Goal: Transaction & Acquisition: Download file/media

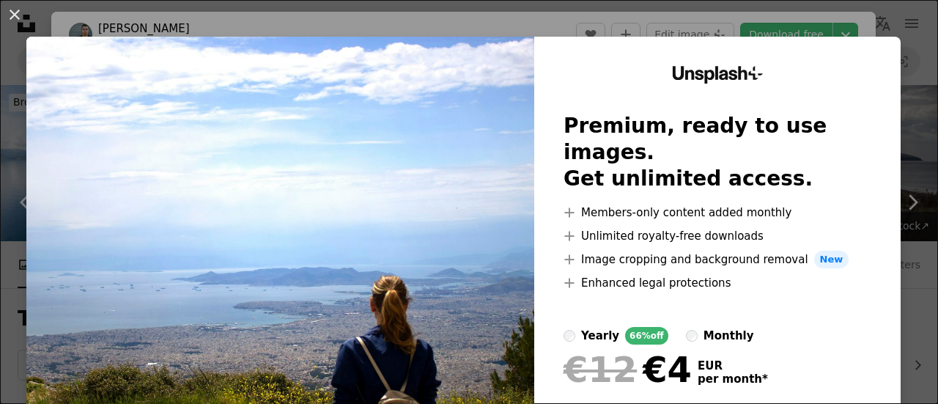
scroll to position [2491, 0]
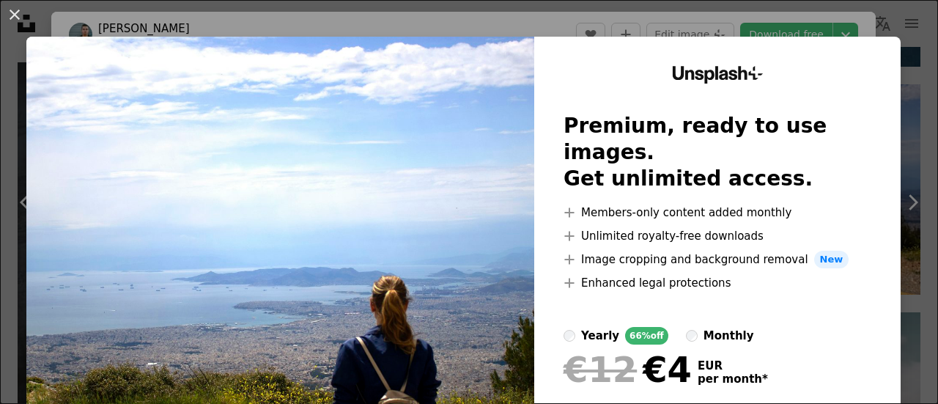
click at [903, 72] on div "An X shape Unsplash+ Premium, ready to use images. Get unlimited access. A plus…" at bounding box center [469, 202] width 938 height 404
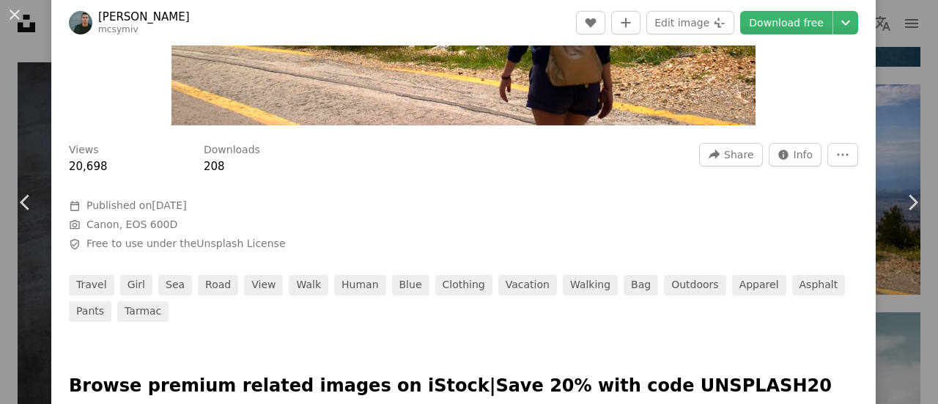
scroll to position [366, 0]
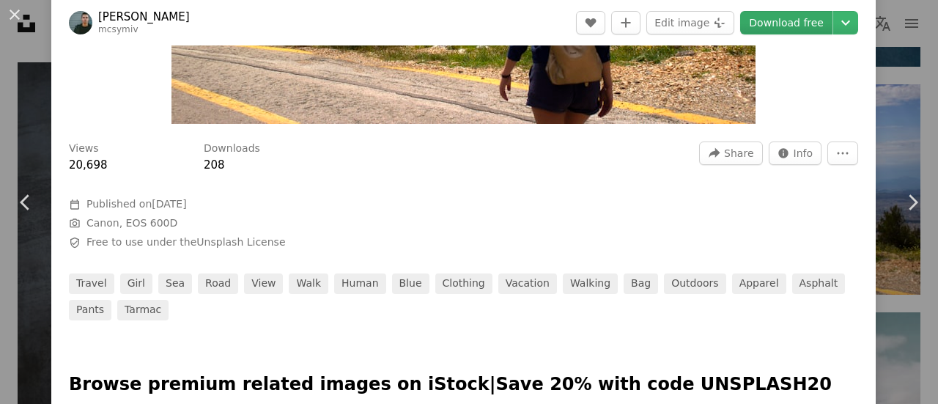
click at [784, 21] on link "Download free" at bounding box center [786, 22] width 92 height 23
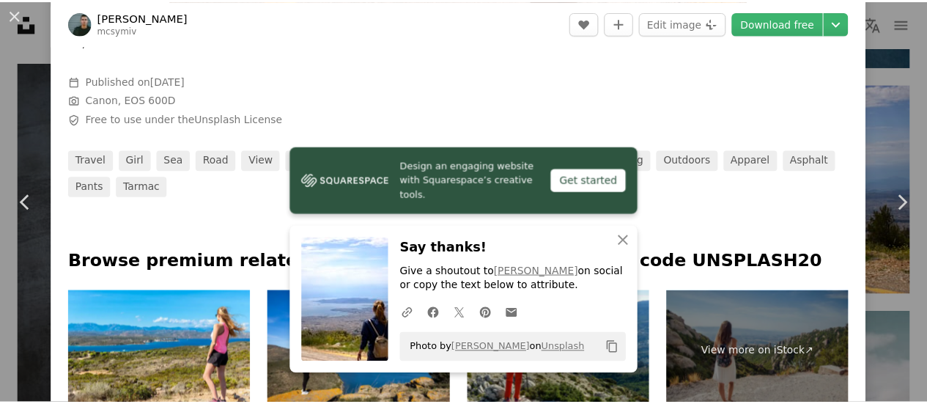
scroll to position [612, 0]
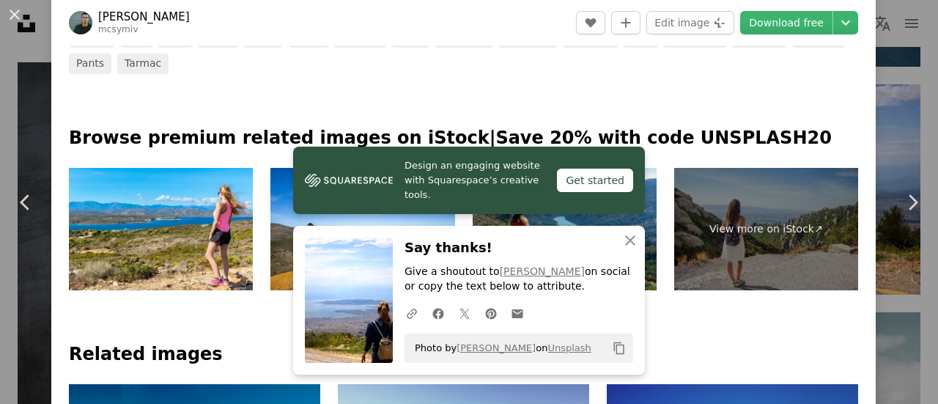
click at [873, 37] on div "An X shape Chevron left Chevron right Design an engaging website with Squarespa…" at bounding box center [469, 202] width 938 height 404
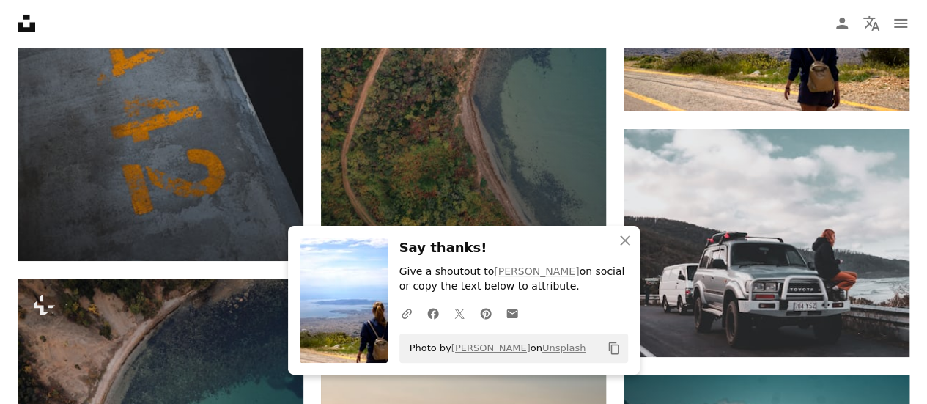
scroll to position [2711, 0]
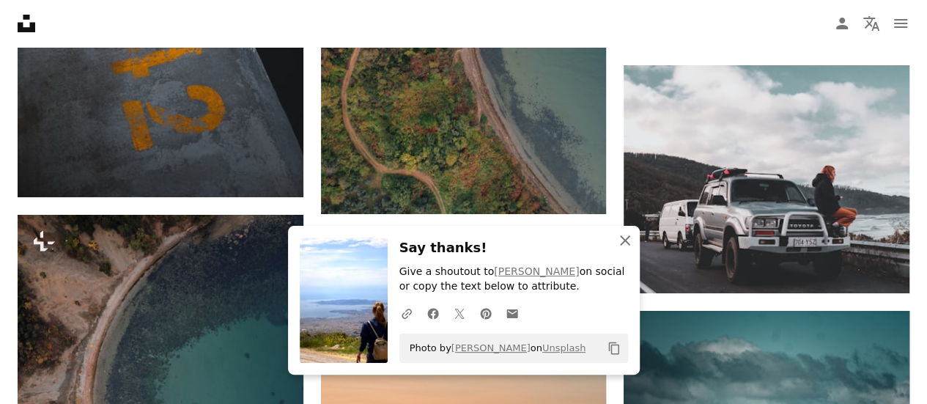
click at [624, 241] on icon "button" at bounding box center [625, 240] width 10 height 10
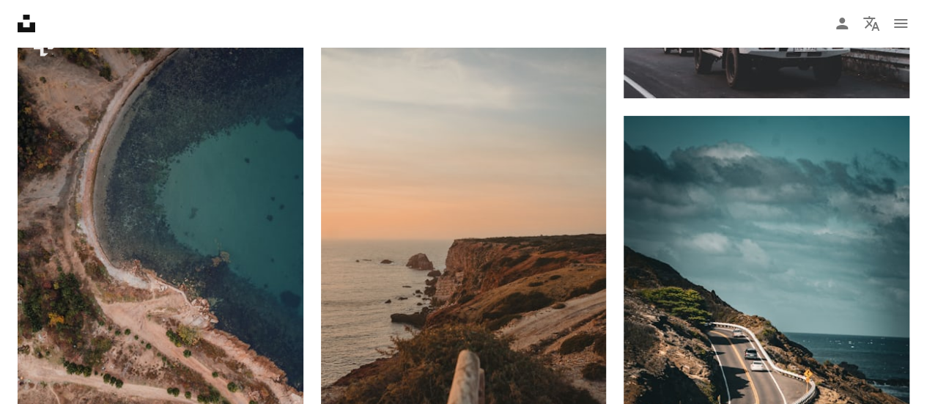
scroll to position [2857, 0]
